Goal: Task Accomplishment & Management: Complete application form

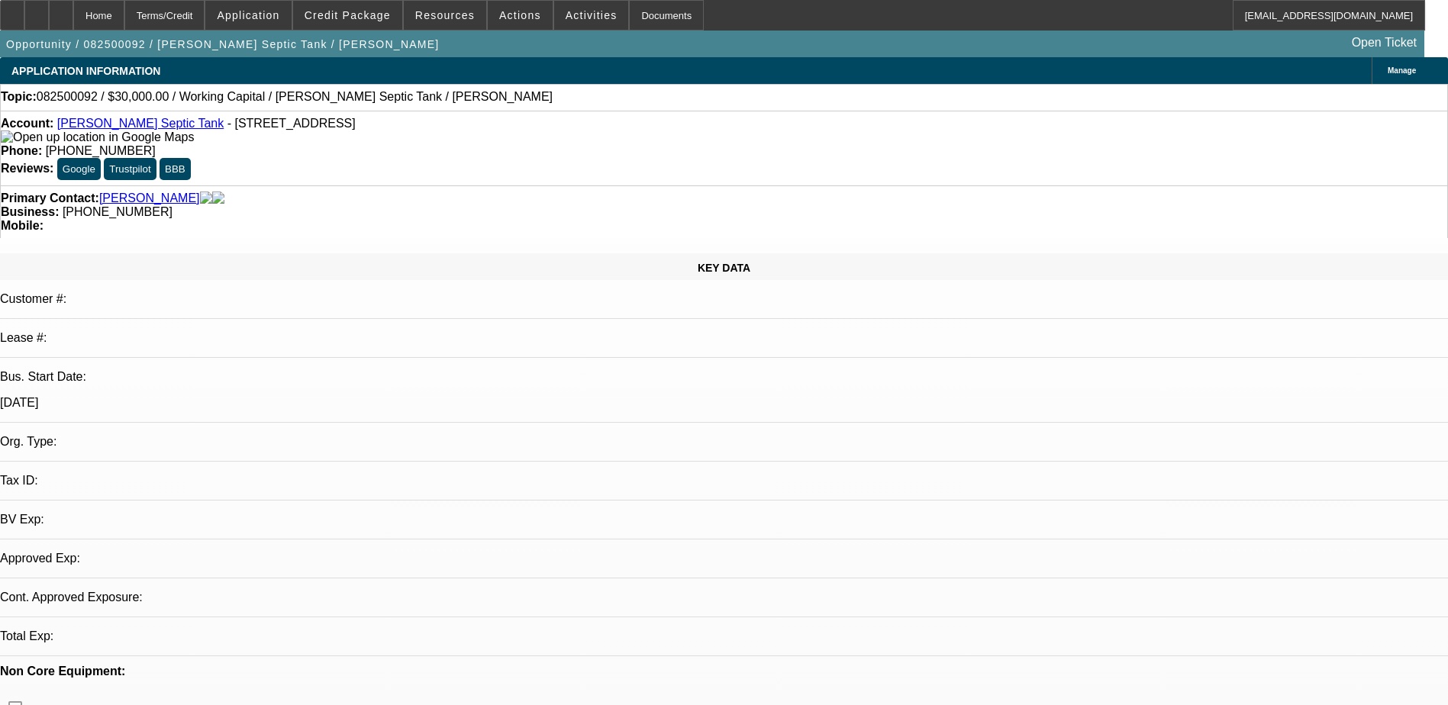
select select "0"
select select "2"
select select "0.1"
select select "1"
select select "2"
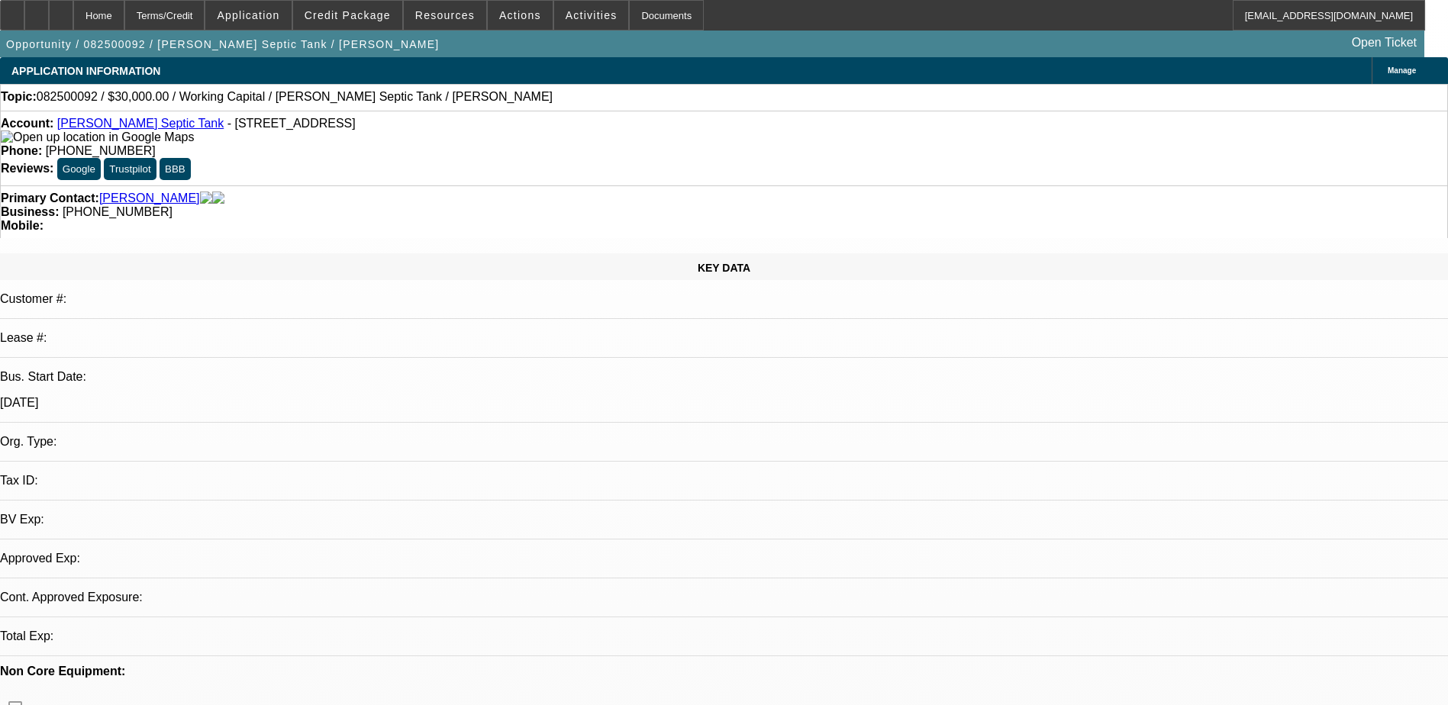
select select "4"
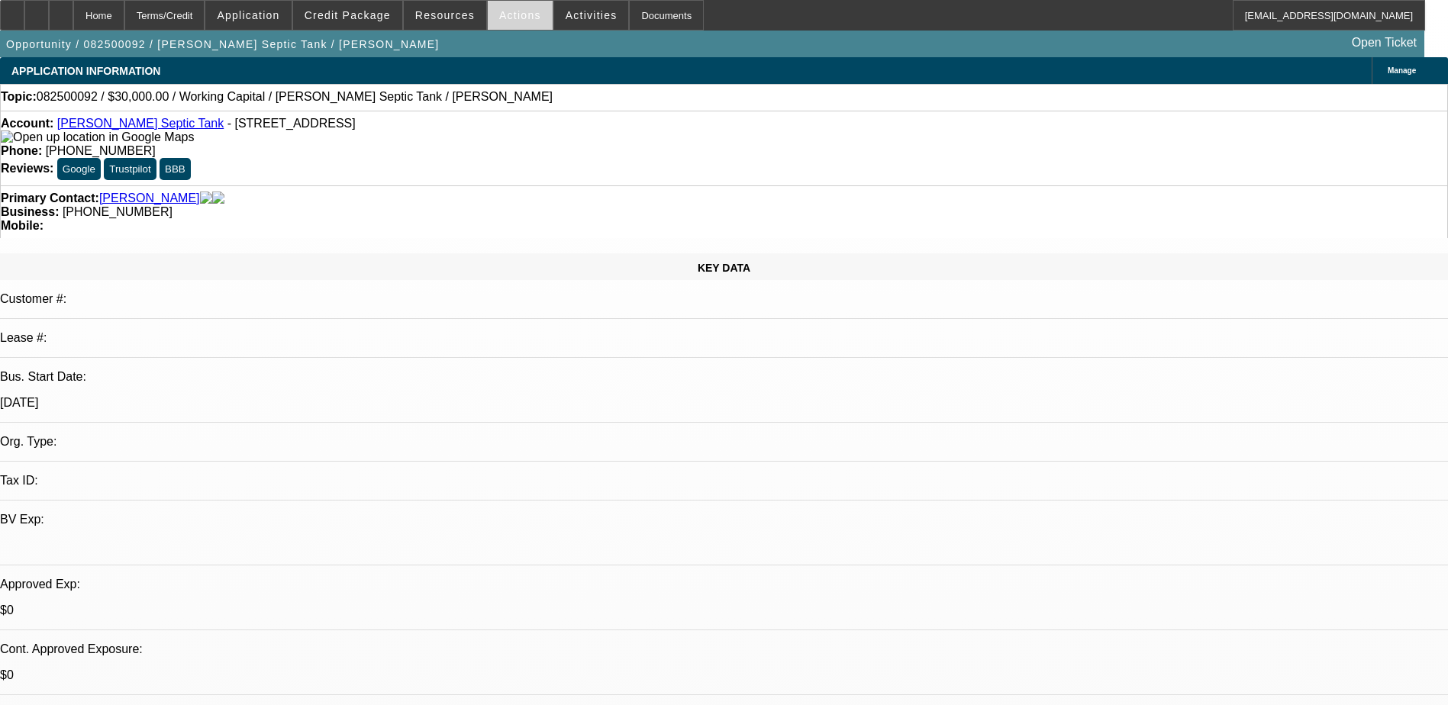
click at [517, 8] on span at bounding box center [520, 15] width 65 height 37
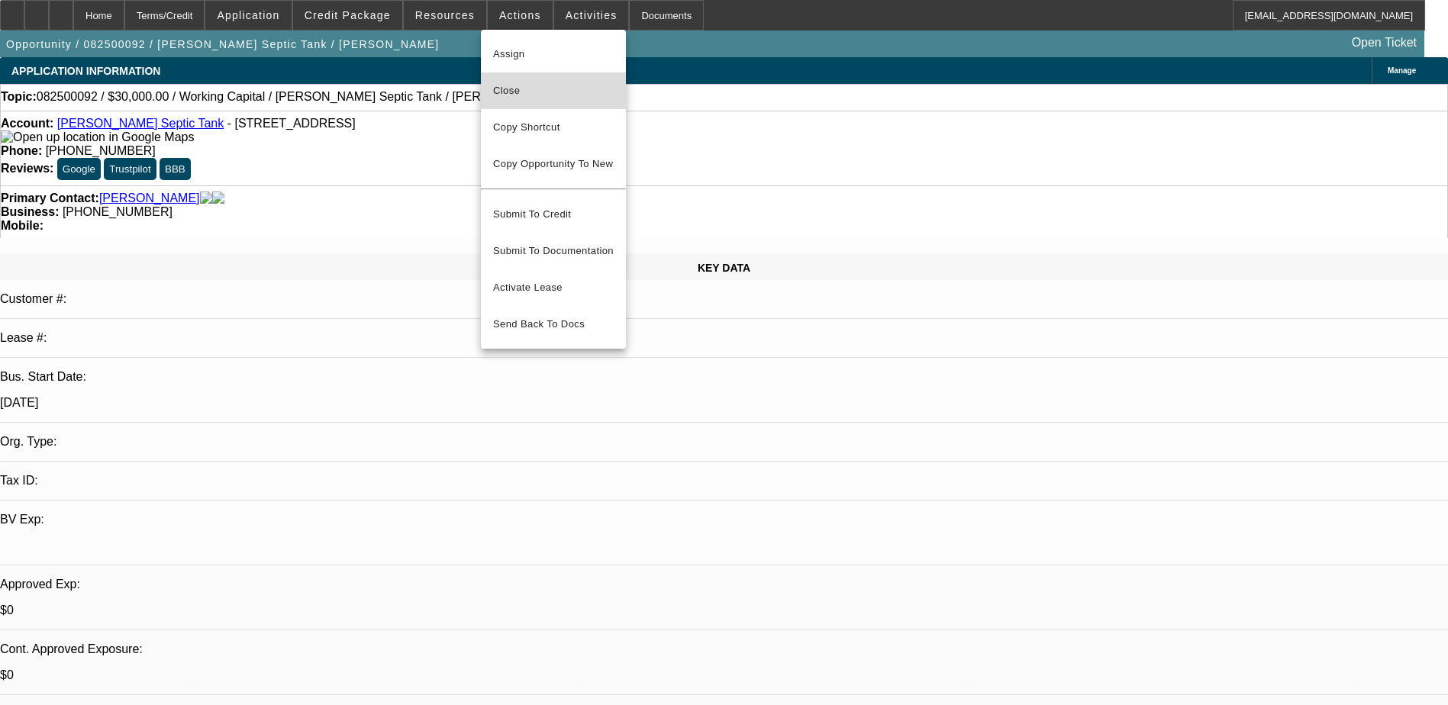
click at [521, 86] on span "Close" at bounding box center [553, 91] width 121 height 18
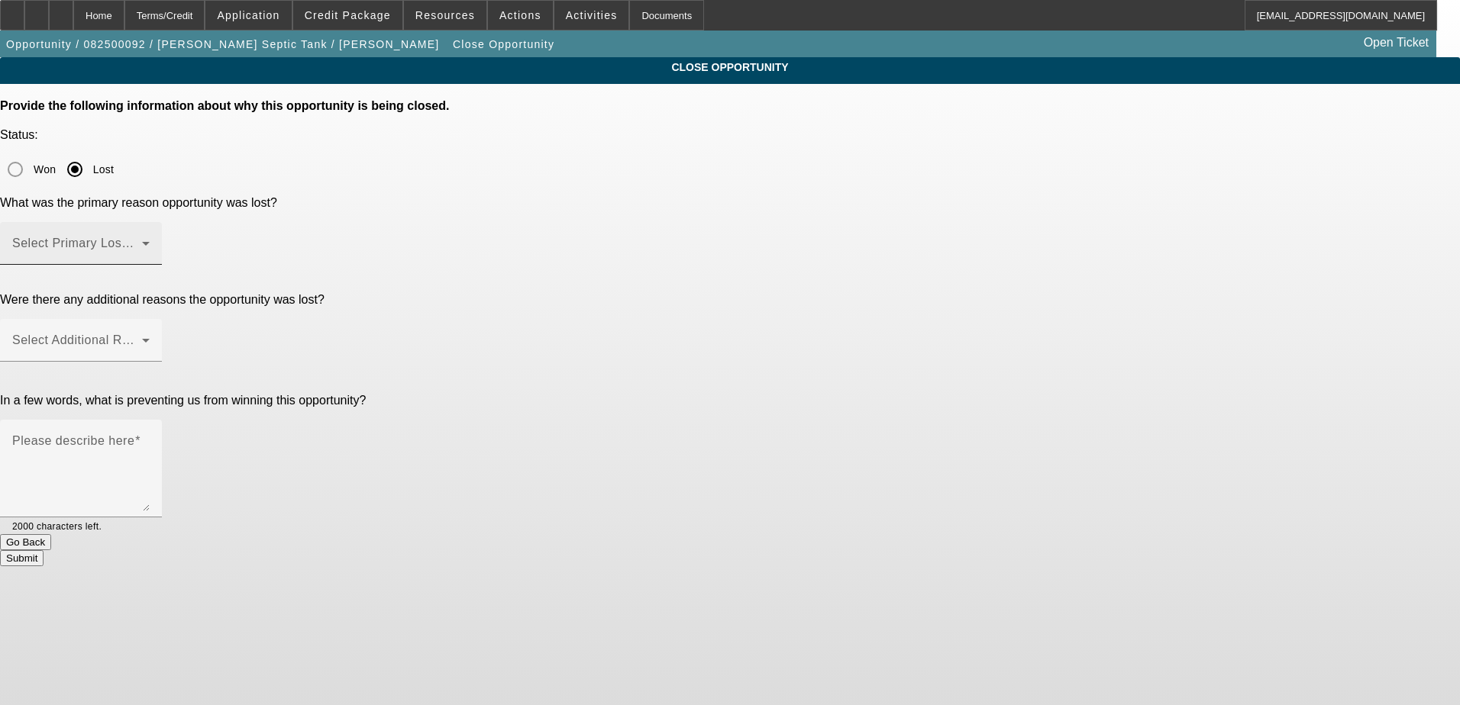
click at [173, 237] on mat-label "Select Primary Lost Reason" at bounding box center [92, 243] width 161 height 13
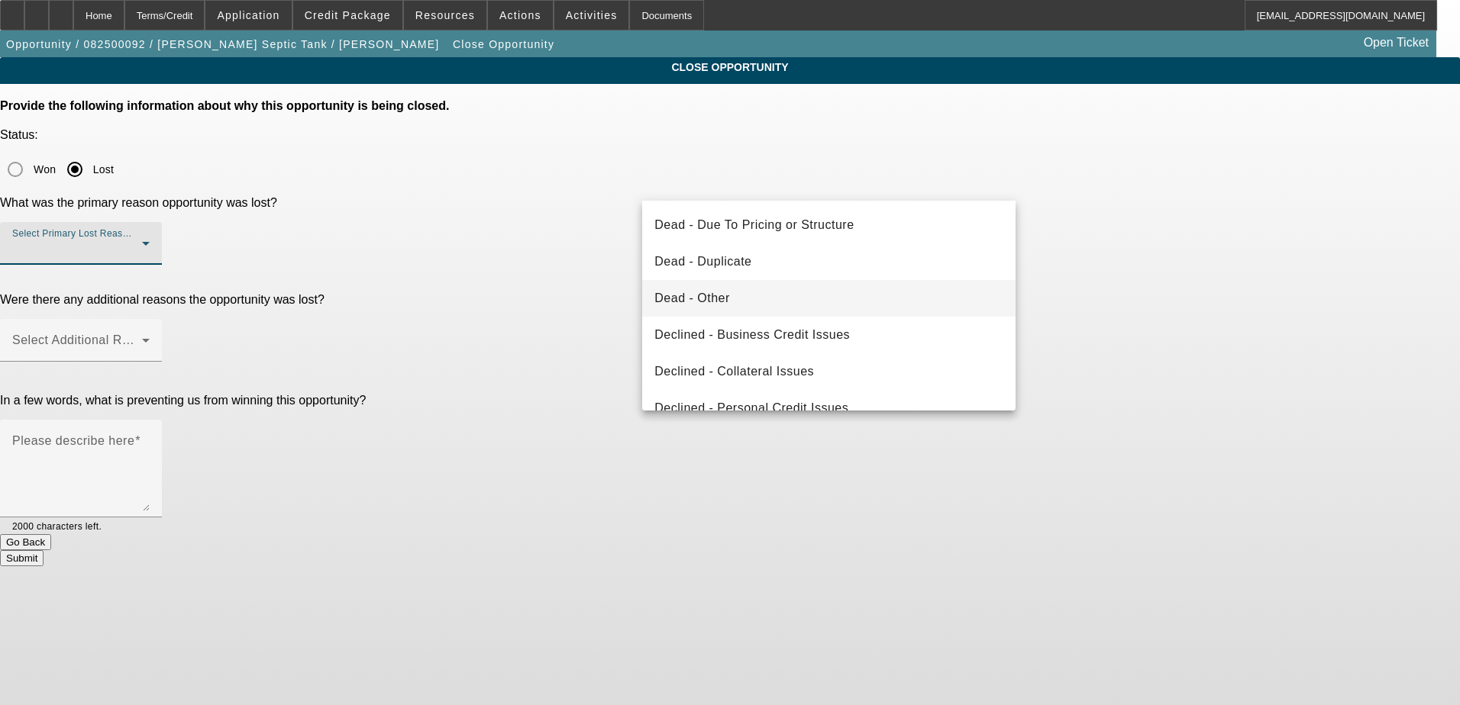
scroll to position [153, 0]
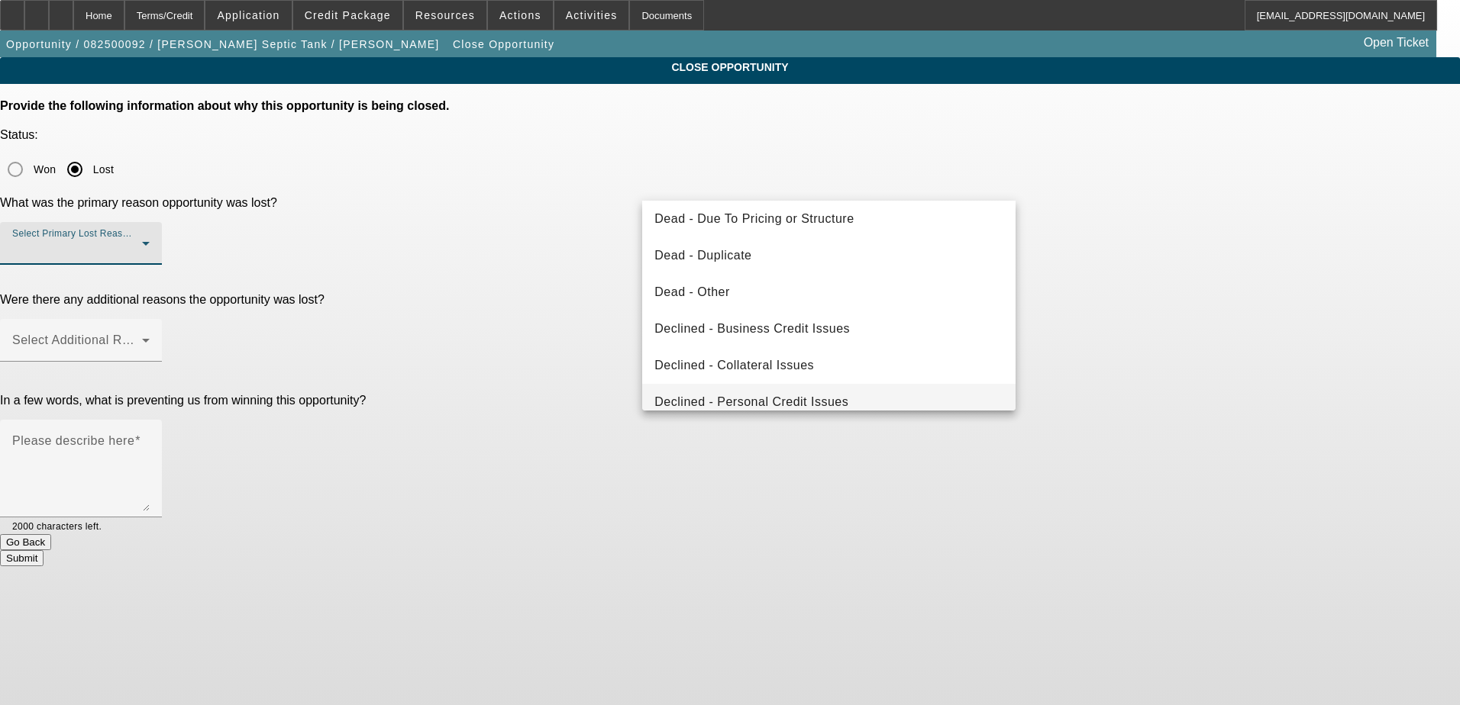
click at [837, 396] on span "Declined - Personal Credit Issues" at bounding box center [751, 402] width 194 height 18
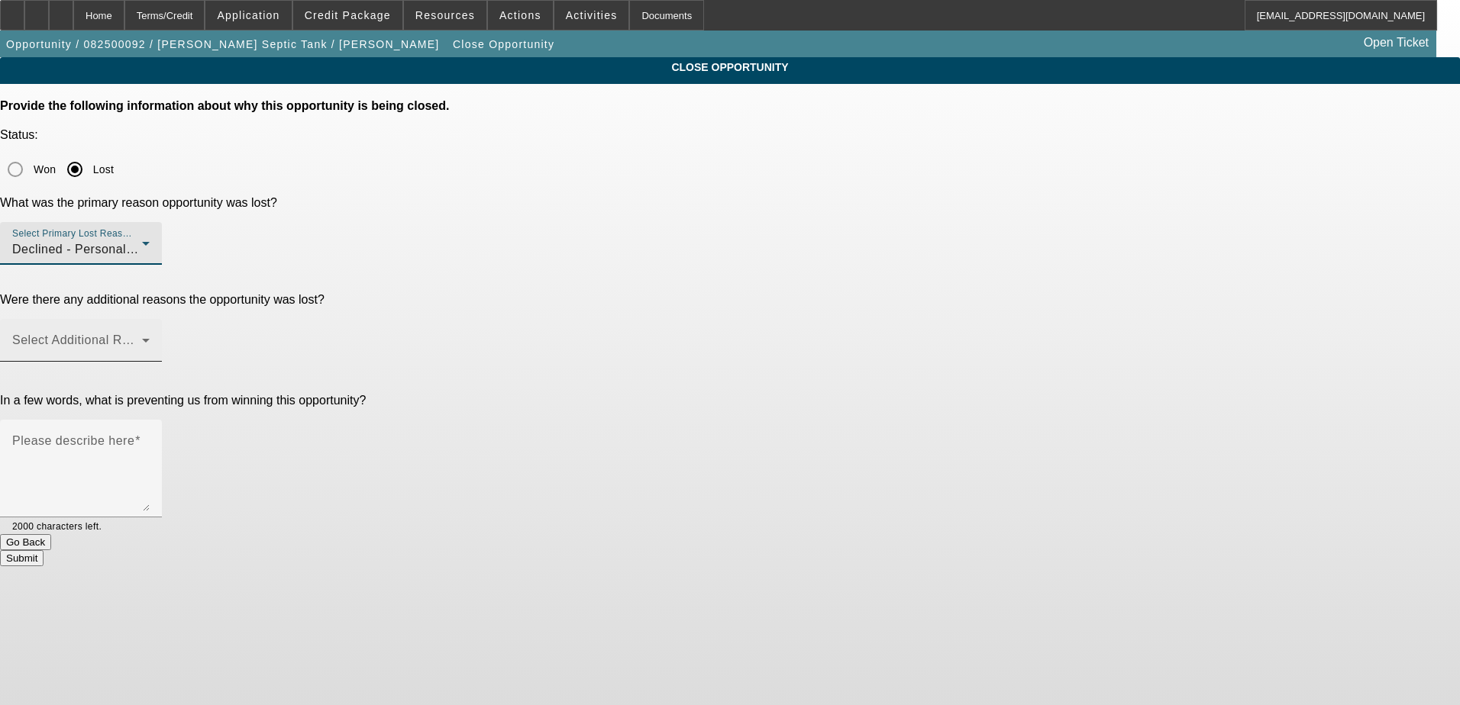
click at [142, 337] on span at bounding box center [77, 346] width 130 height 18
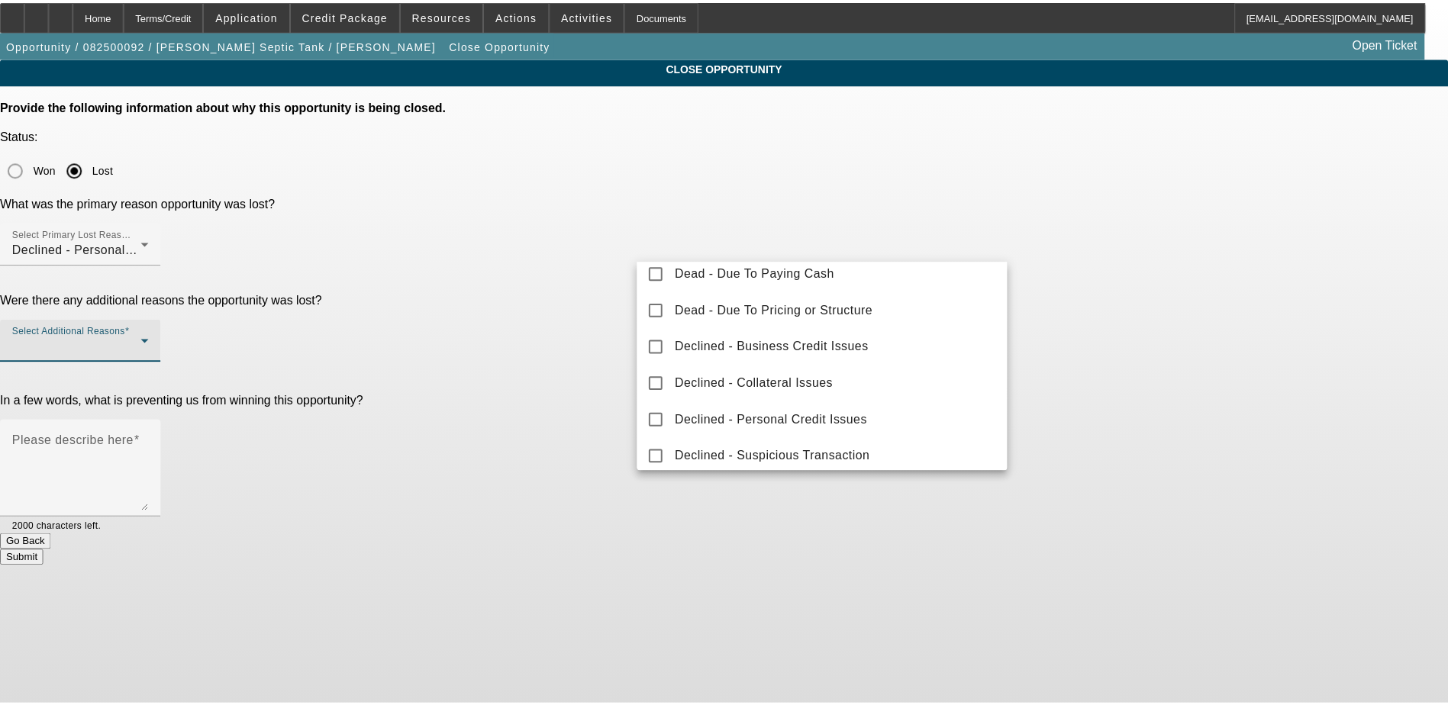
scroll to position [169, 0]
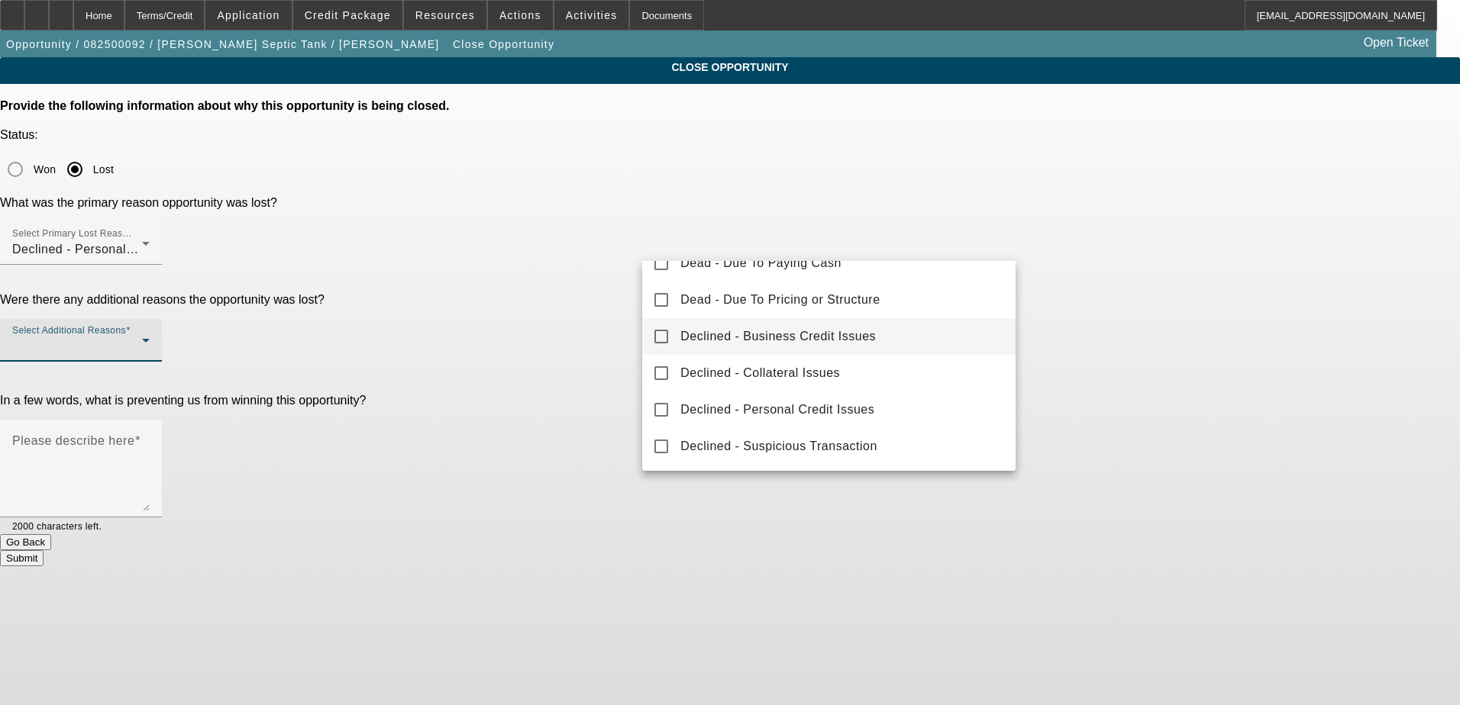
click at [855, 344] on span "Declined - Business Credit Issues" at bounding box center [777, 337] width 195 height 18
click at [1081, 302] on div at bounding box center [730, 352] width 1460 height 705
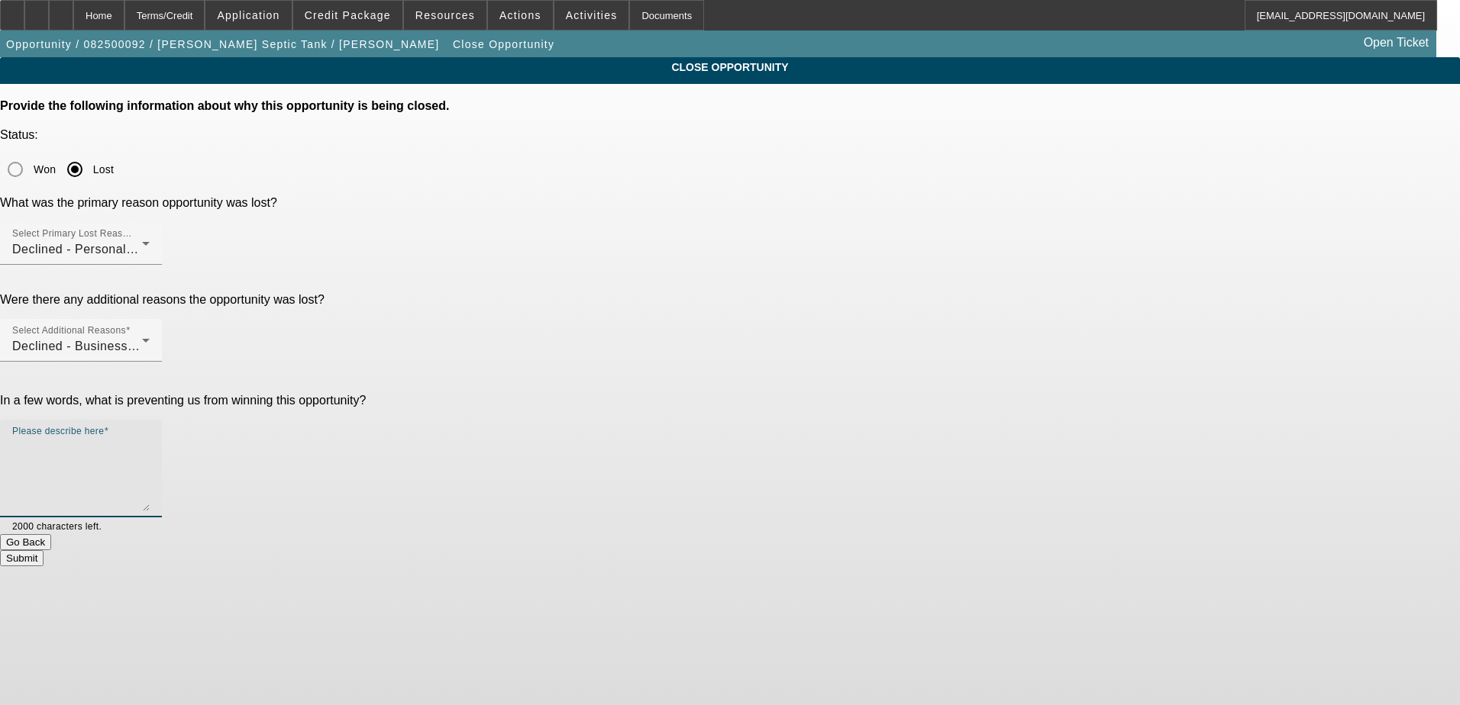
click at [150, 438] on textarea "Please describe here" at bounding box center [80, 474] width 137 height 73
type textarea "Doesn't have credit or the bank statements"
click at [44, 550] on button "Submit" at bounding box center [22, 558] width 44 height 16
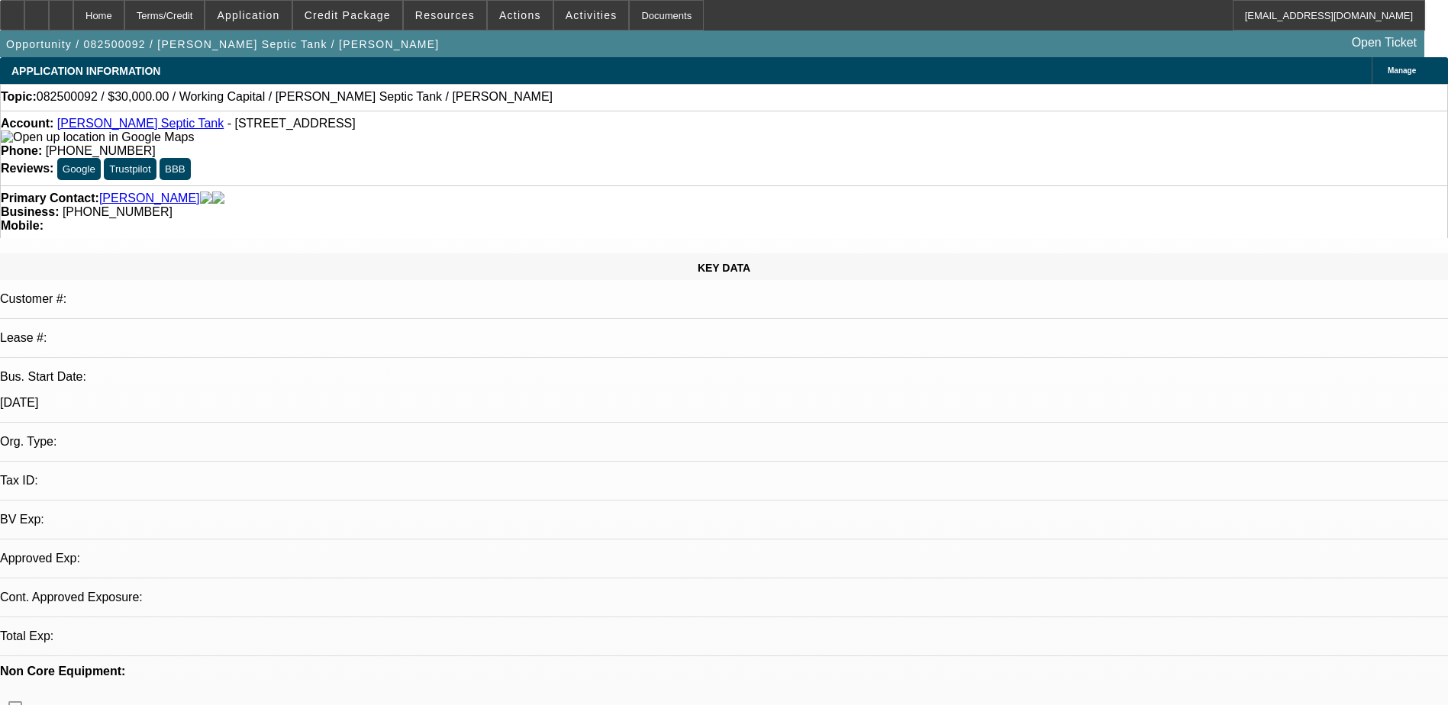
select select "0"
select select "2"
select select "0.1"
select select "1"
select select "2"
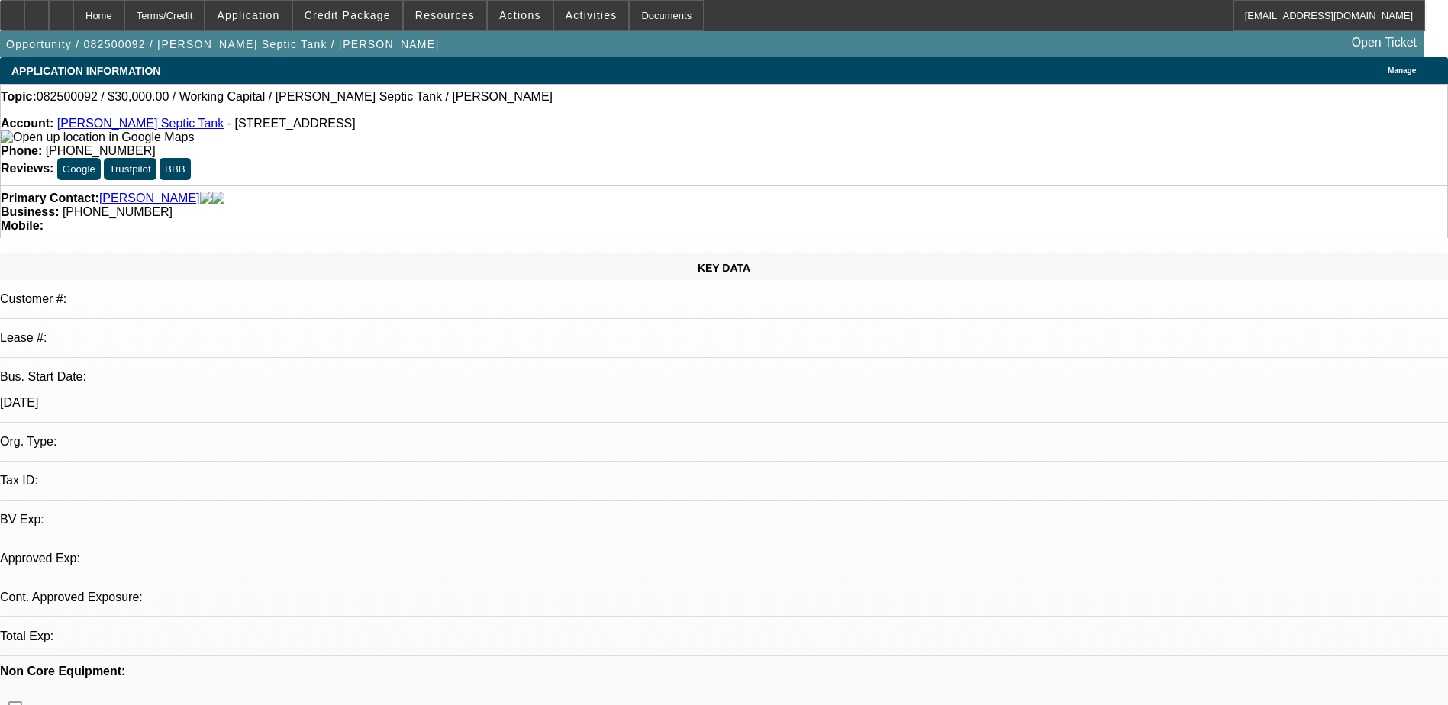
select select "4"
